Goal: Check status: Check status

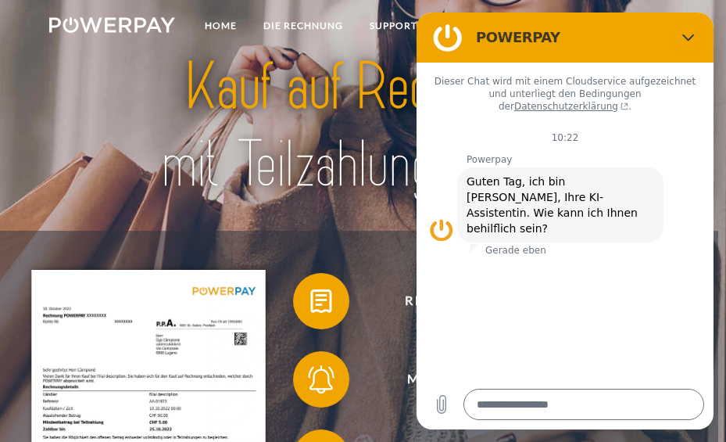
type textarea "*"
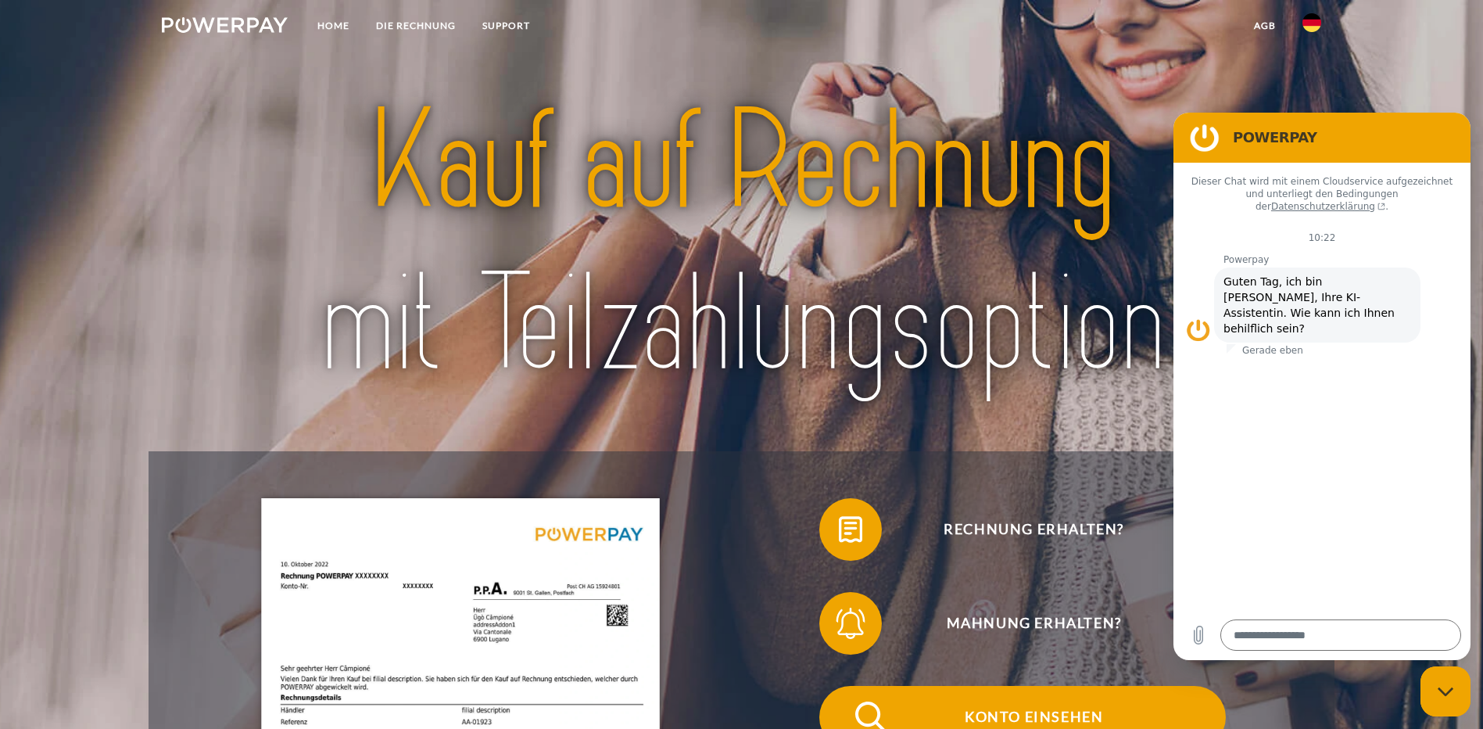
click at [842, 686] on span "Konto einsehen" at bounding box center [1033, 717] width 383 height 63
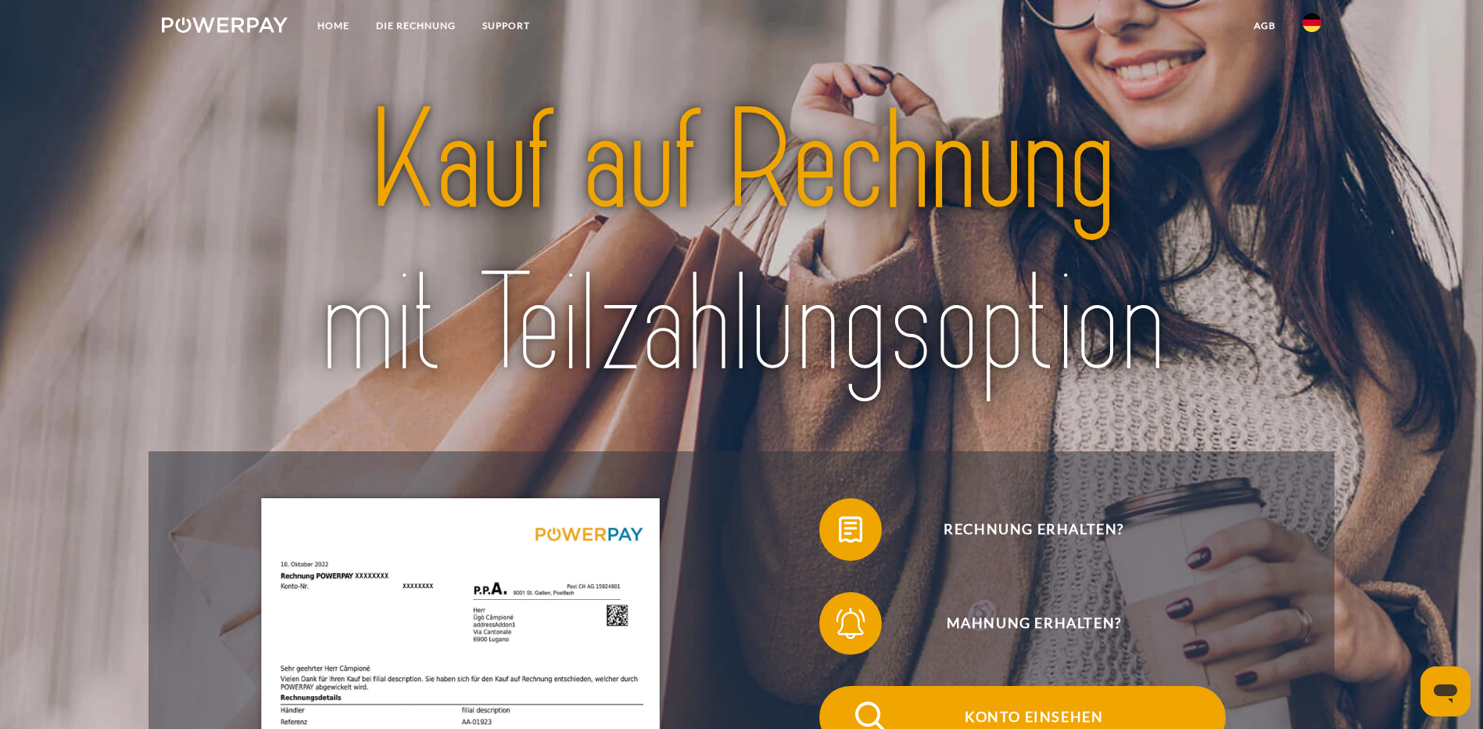
click at [842, 686] on span "Konto einsehen" at bounding box center [1033, 717] width 383 height 63
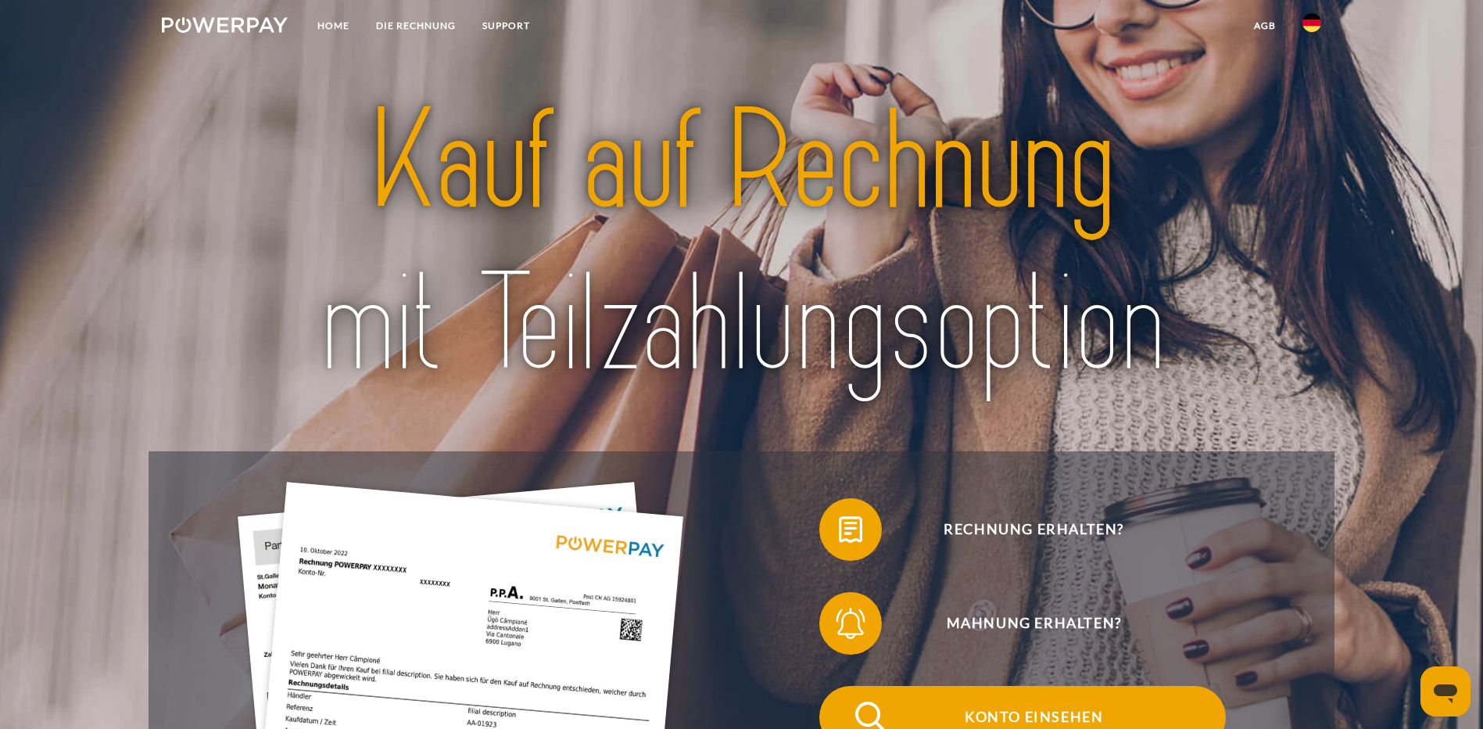
click at [842, 686] on span "Konto einsehen" at bounding box center [1033, 717] width 383 height 63
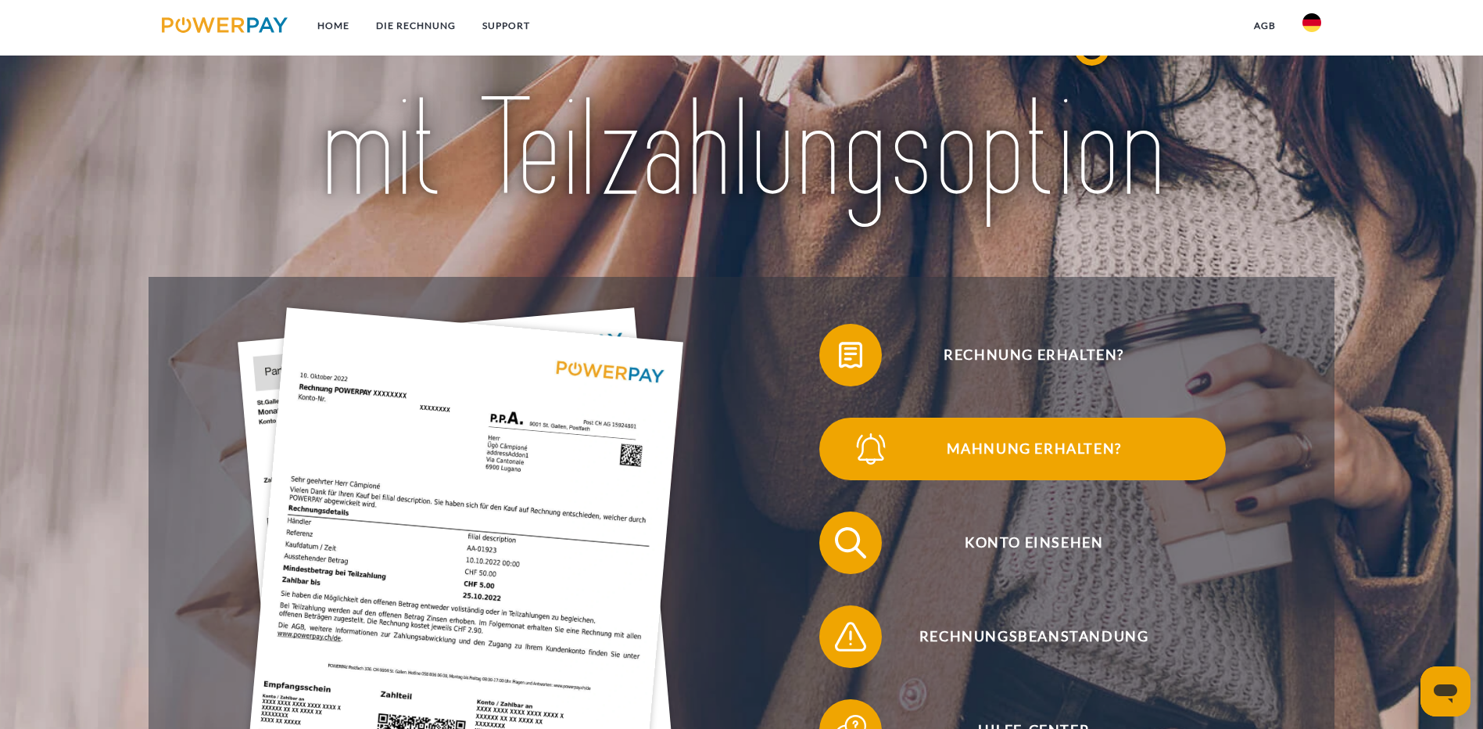
scroll to position [235, 0]
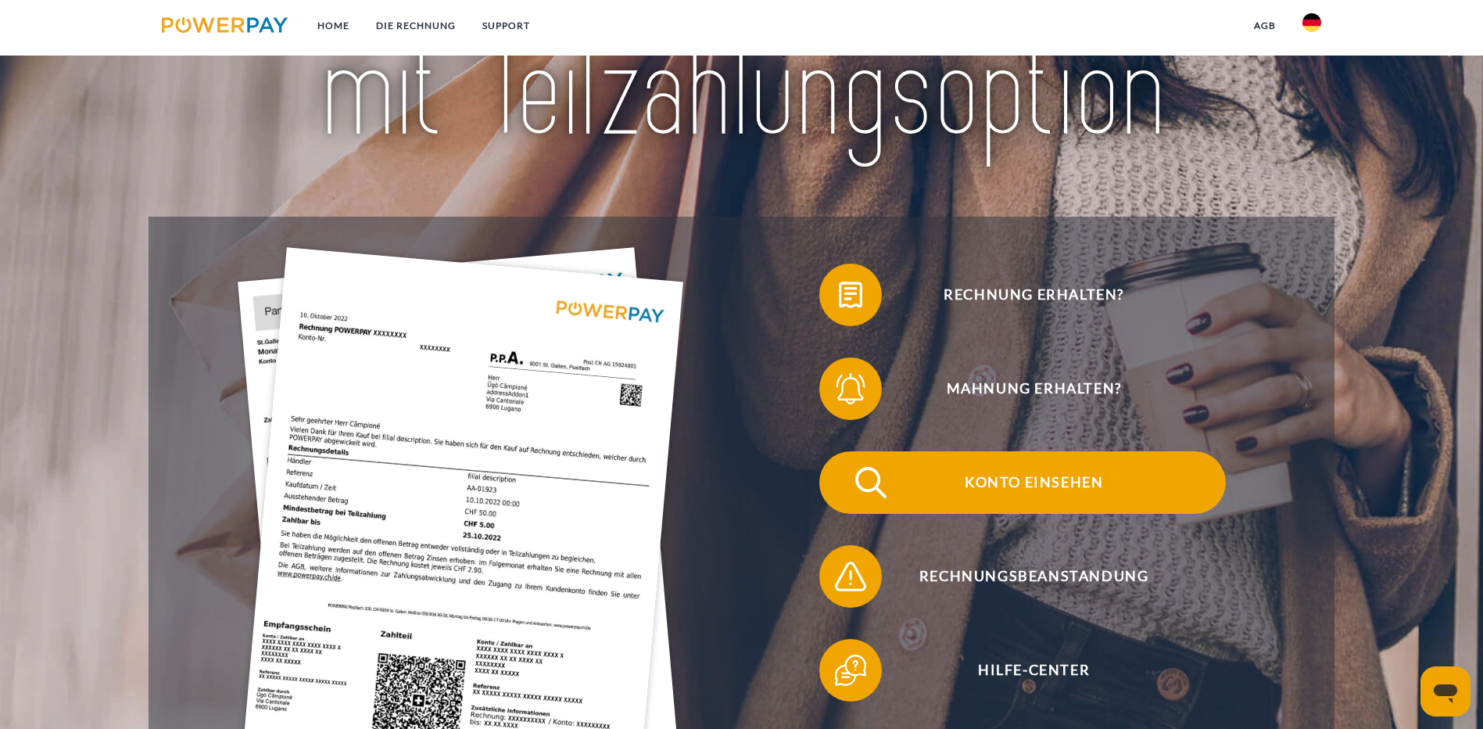
click at [842, 451] on span "Konto einsehen" at bounding box center [1033, 482] width 383 height 63
